Goal: Transaction & Acquisition: Book appointment/travel/reservation

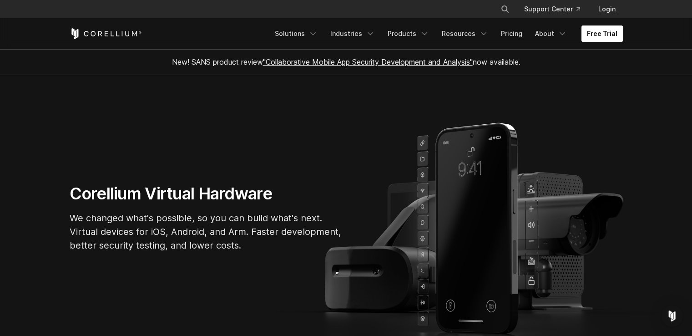
click at [610, 31] on link "Free Trial" at bounding box center [602, 33] width 41 height 16
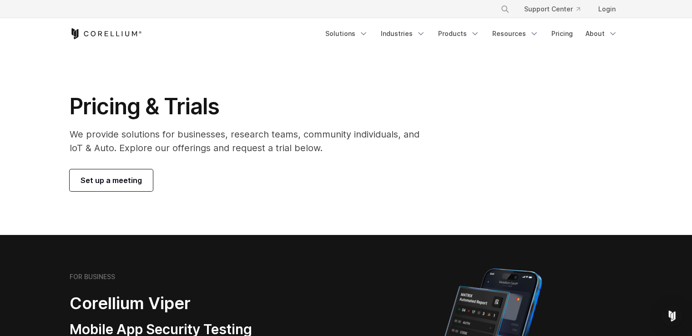
click at [102, 183] on span "Set up a meeting" at bounding box center [111, 180] width 61 height 11
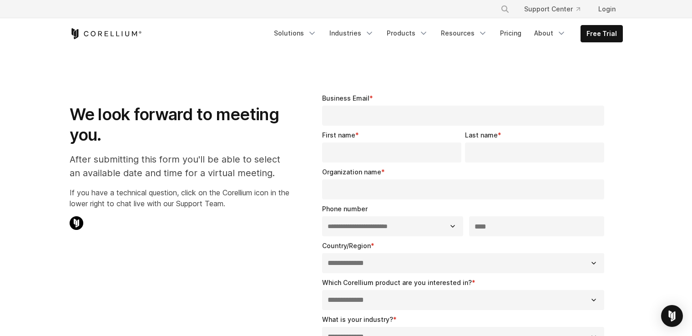
select select "**"
